Goal: Task Accomplishment & Management: Use online tool/utility

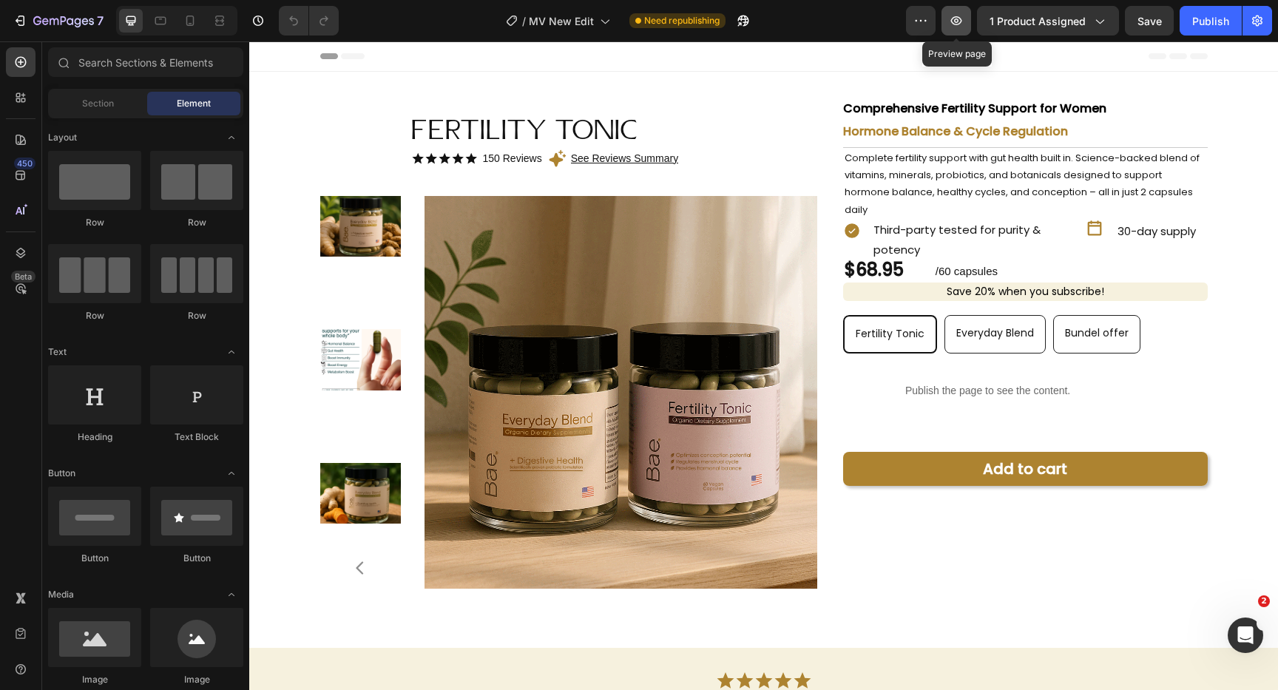
click at [956, 25] on icon "button" at bounding box center [956, 20] width 15 height 15
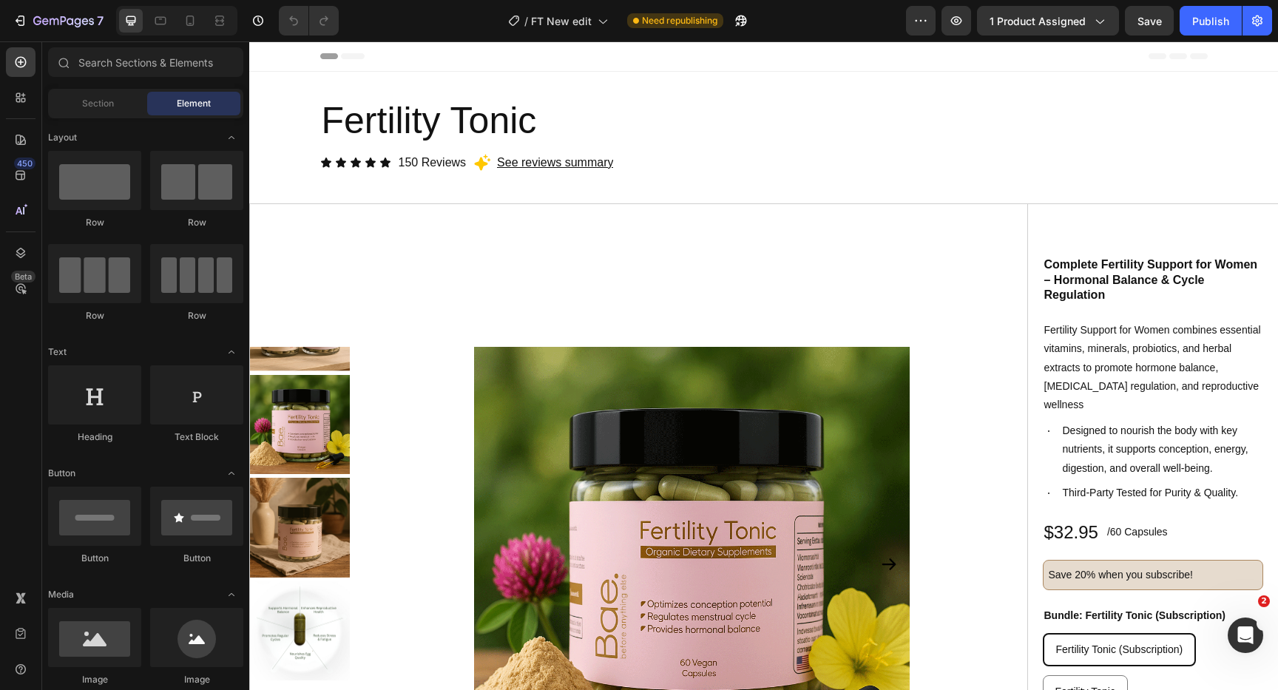
radio input "false"
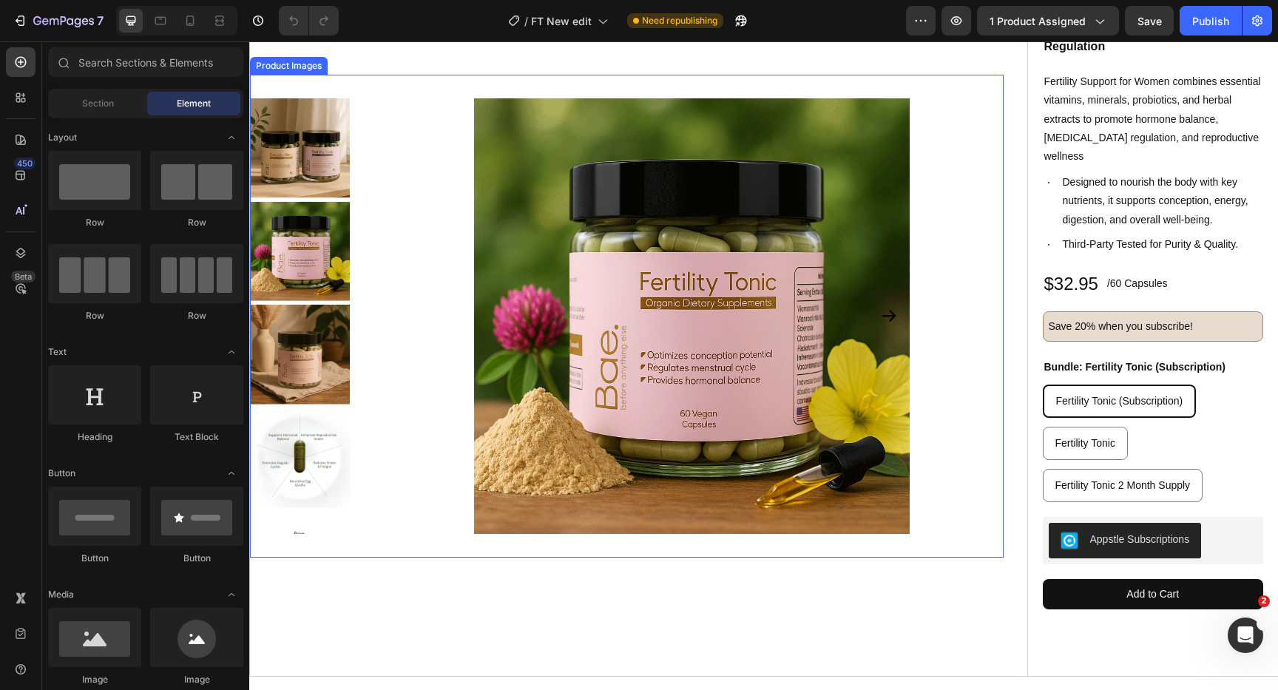
scroll to position [263, 0]
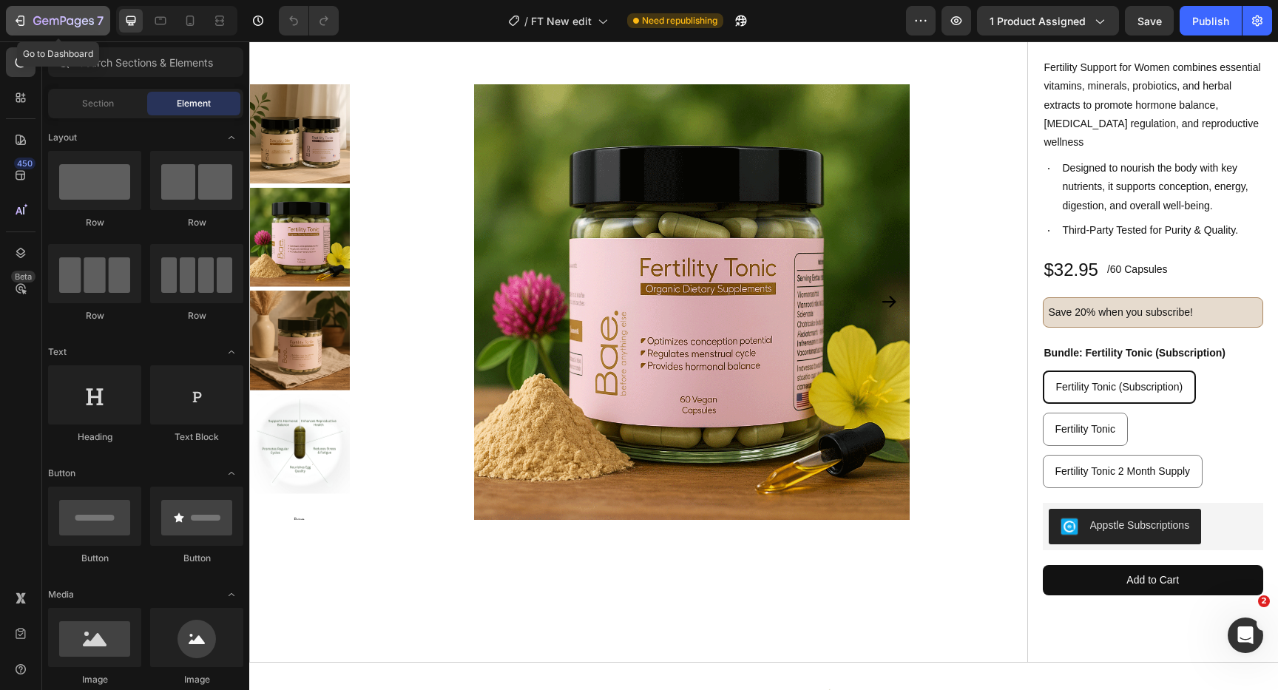
click at [30, 21] on div "7" at bounding box center [58, 21] width 91 height 18
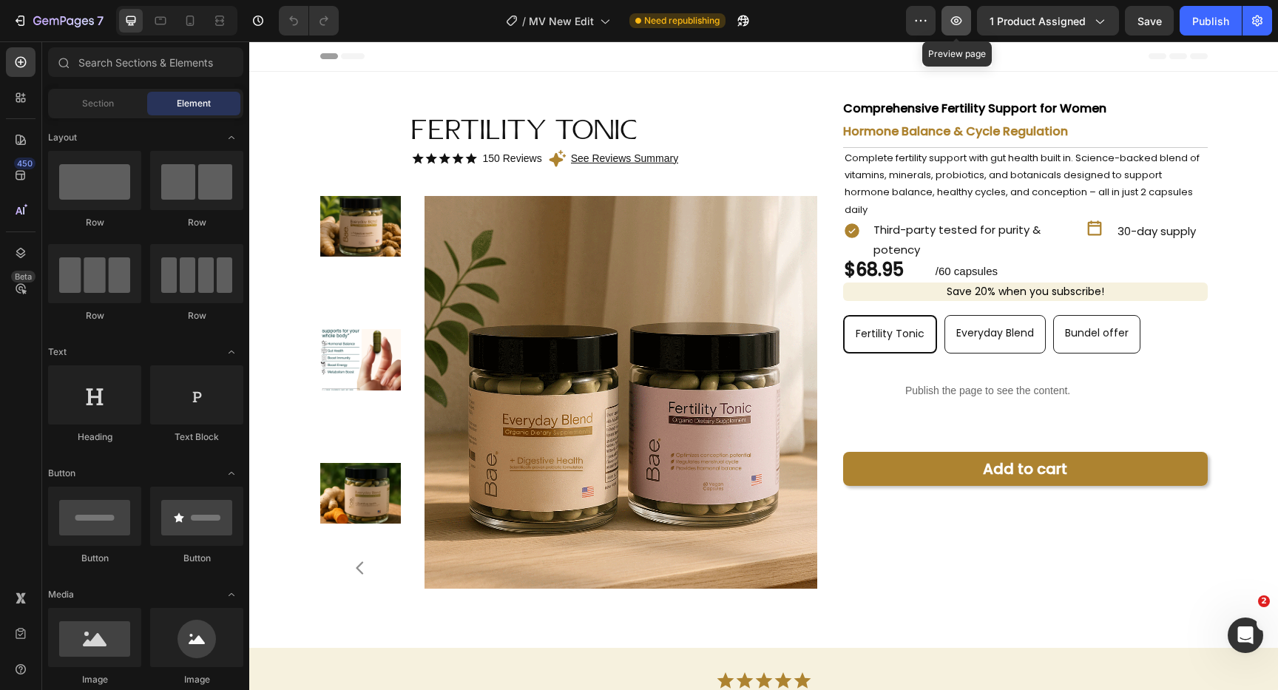
click at [956, 26] on icon "button" at bounding box center [956, 20] width 15 height 15
click at [21, 20] on icon "button" at bounding box center [19, 20] width 7 height 4
